Goal: Find specific page/section: Find specific page/section

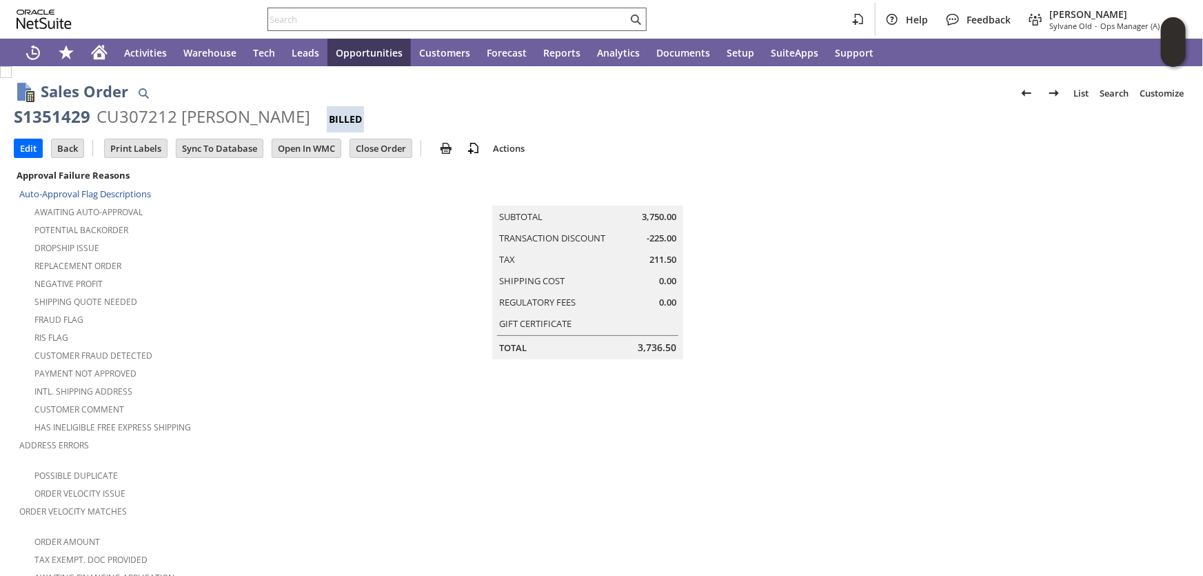
click at [318, 22] on input "text" at bounding box center [447, 19] width 359 height 17
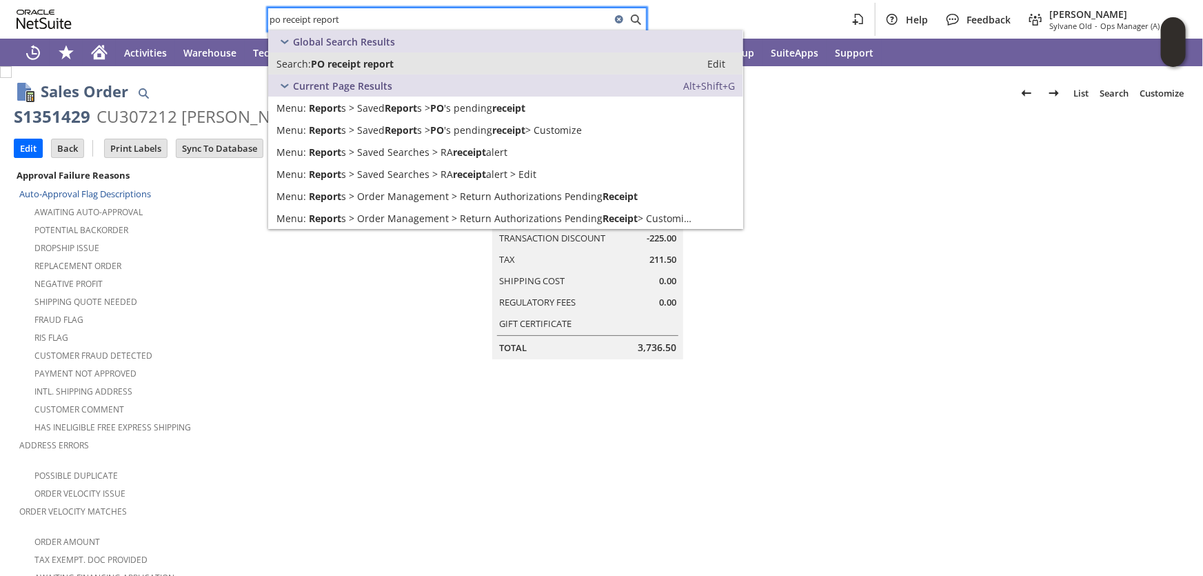
type input "po receipt report"
click at [383, 61] on span "PO receipt report" at bounding box center [352, 63] width 83 height 13
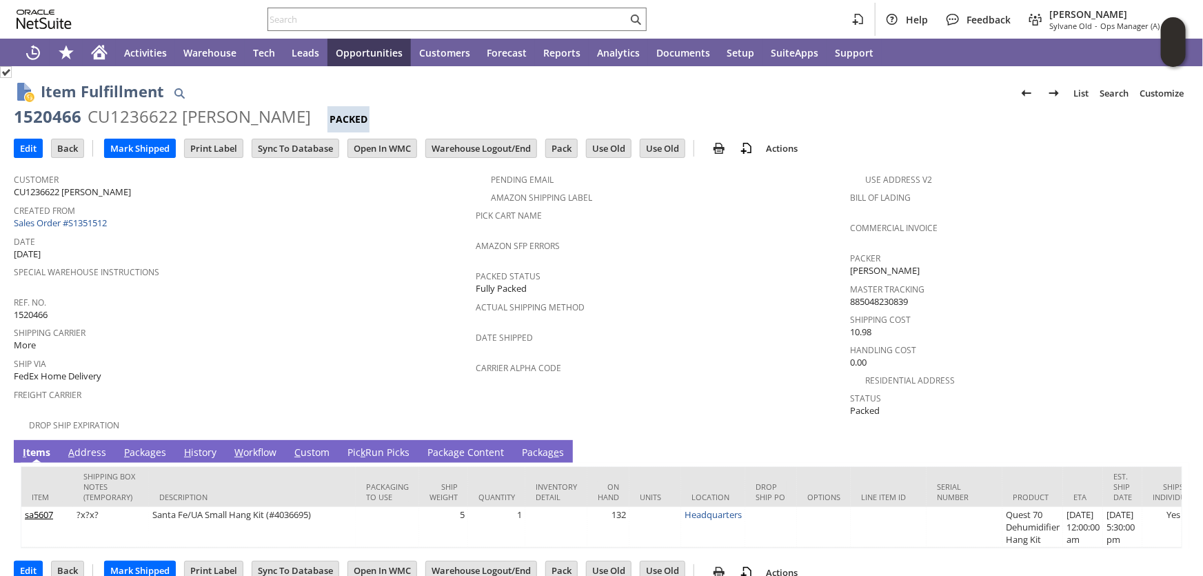
click at [379, 445] on link "Pic k Run Picks" at bounding box center [378, 452] width 69 height 15
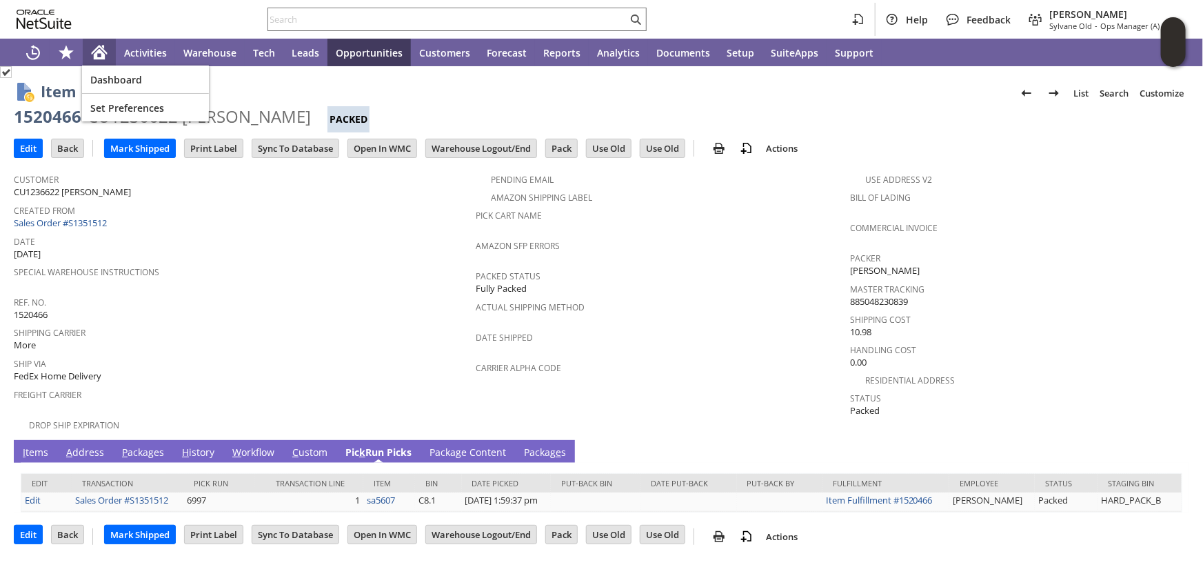
click at [96, 48] on icon "Home" at bounding box center [100, 49] width 16 height 9
